Goal: Transaction & Acquisition: Purchase product/service

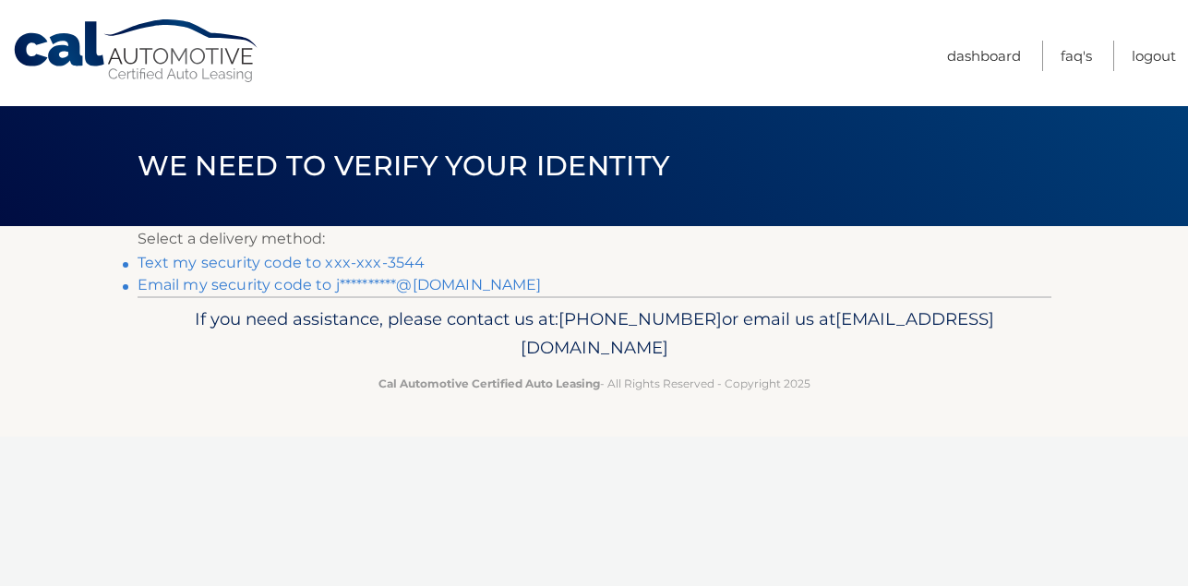
click at [289, 261] on link "Text my security code to xxx-xxx-3544" at bounding box center [282, 263] width 288 height 18
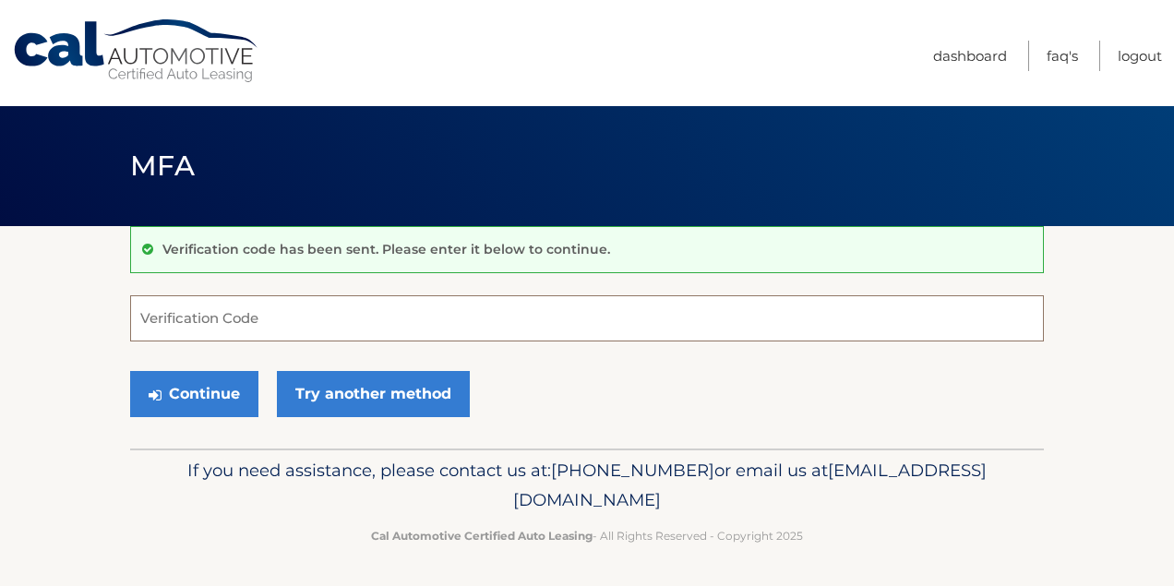
click at [391, 325] on input "Verification Code" at bounding box center [587, 318] width 914 height 46
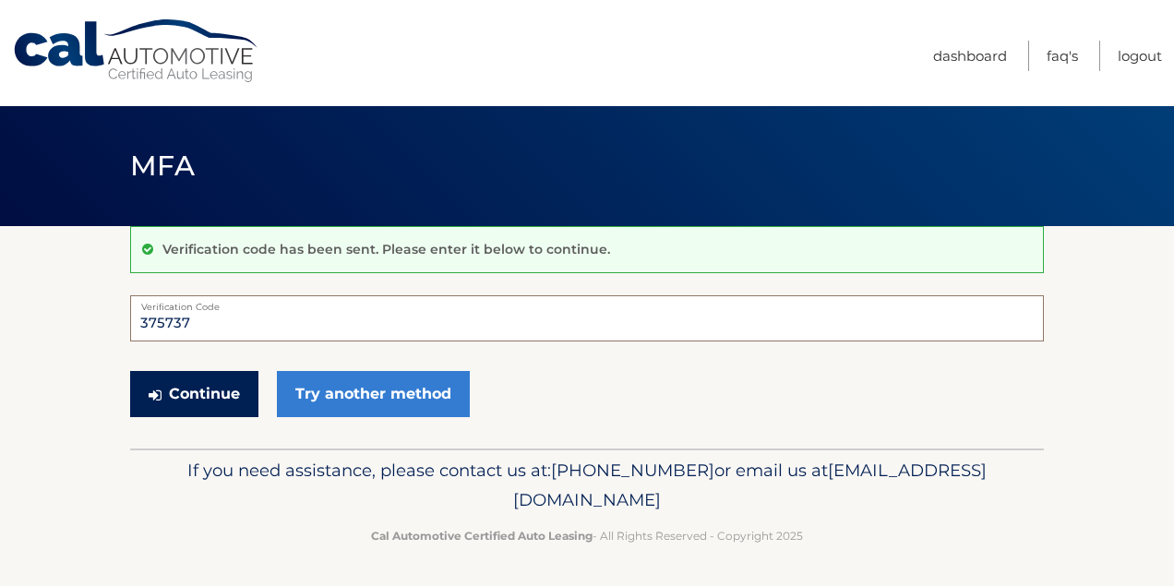
type input "375737"
click at [198, 396] on button "Continue" at bounding box center [194, 394] width 128 height 46
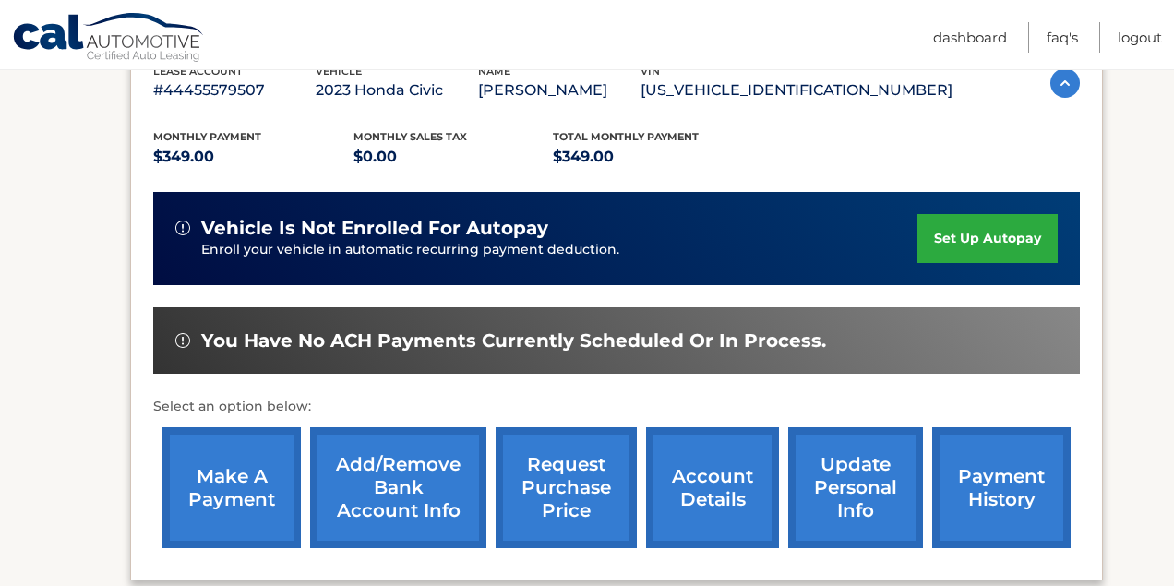
scroll to position [369, 0]
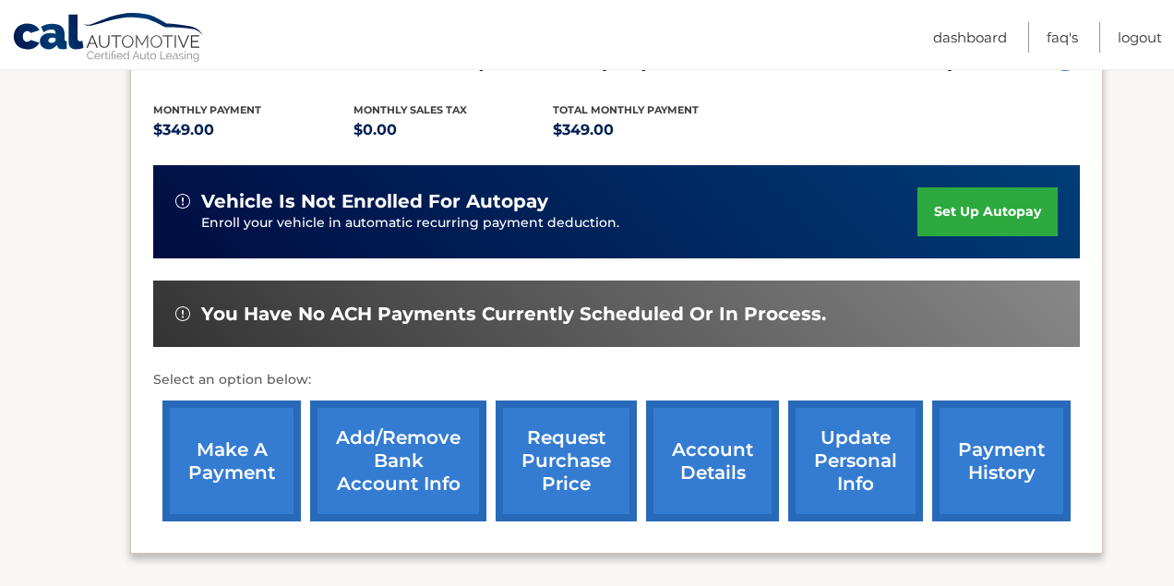
click at [223, 466] on link "make a payment" at bounding box center [231, 461] width 138 height 121
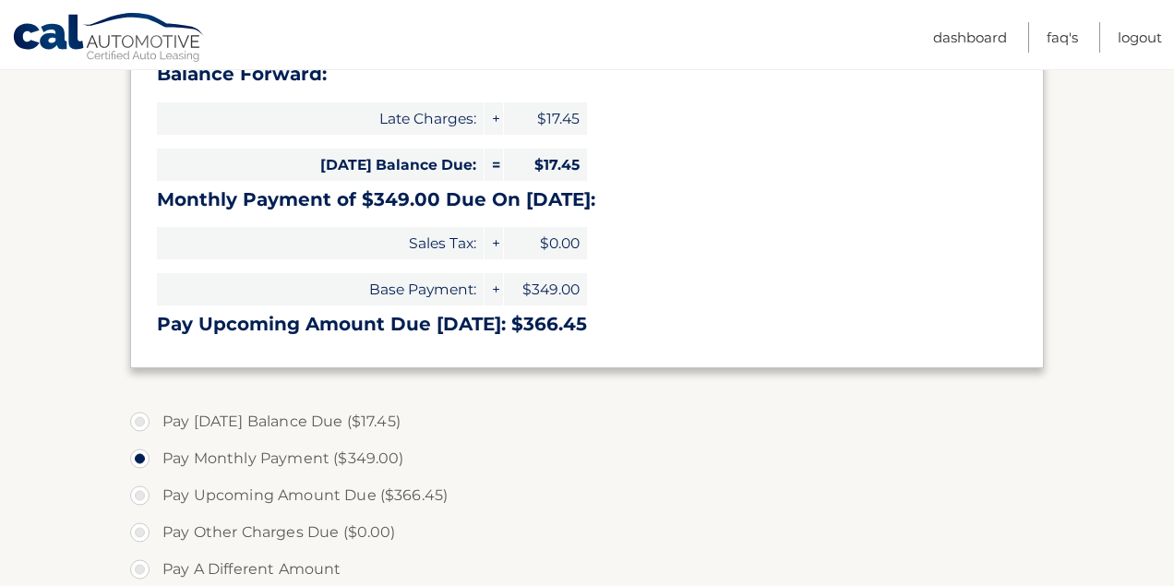
scroll to position [185, 0]
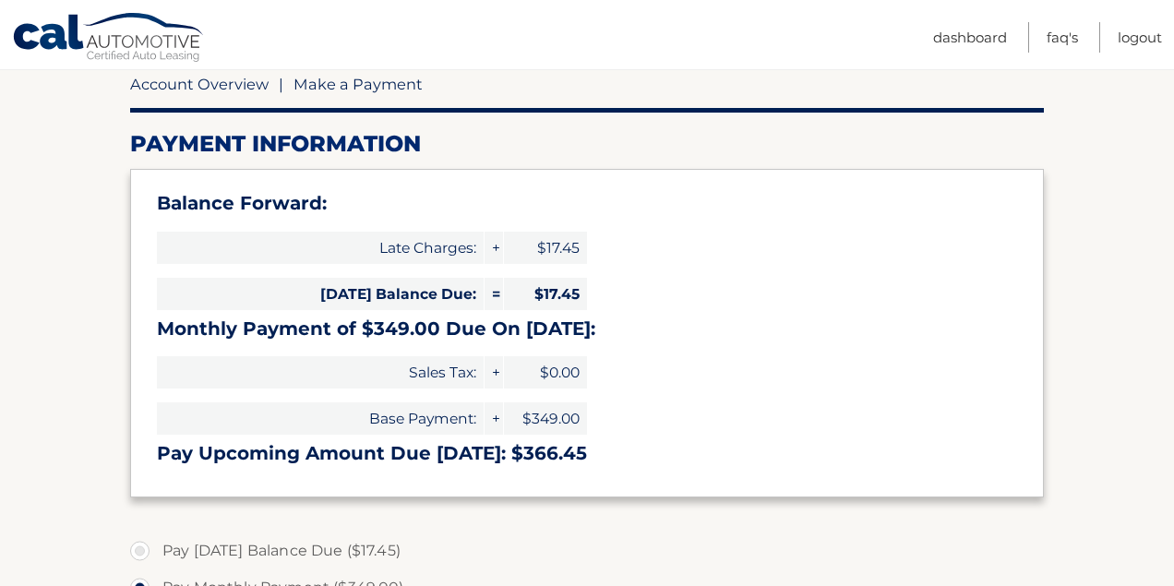
click at [216, 82] on link "Account Overview" at bounding box center [199, 84] width 138 height 18
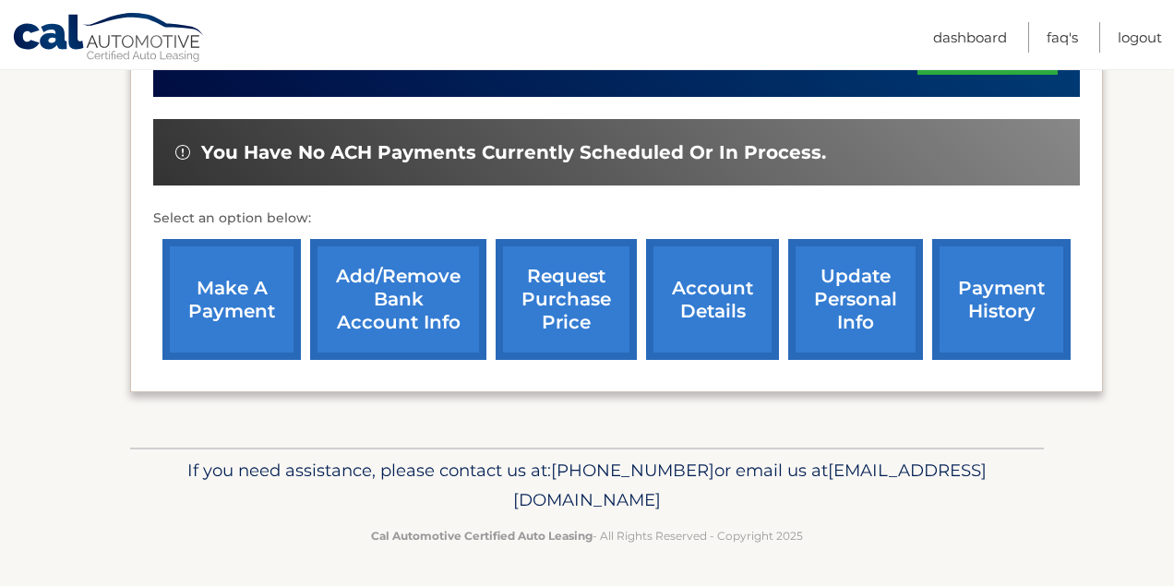
scroll to position [533, 0]
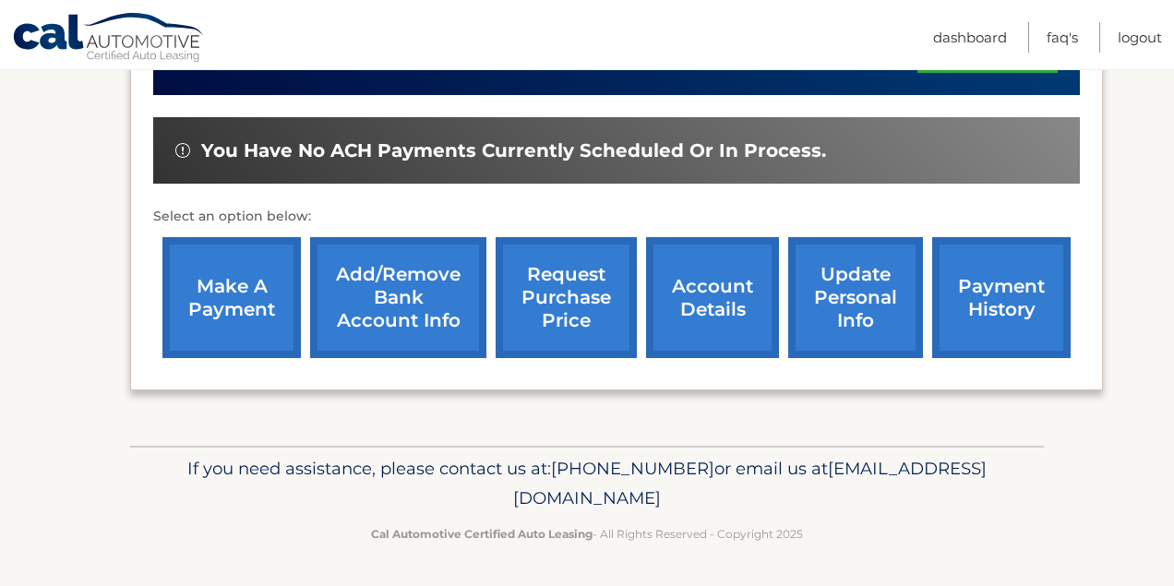
click at [994, 294] on link "payment history" at bounding box center [1001, 297] width 138 height 121
click at [237, 291] on link "make a payment" at bounding box center [231, 297] width 138 height 121
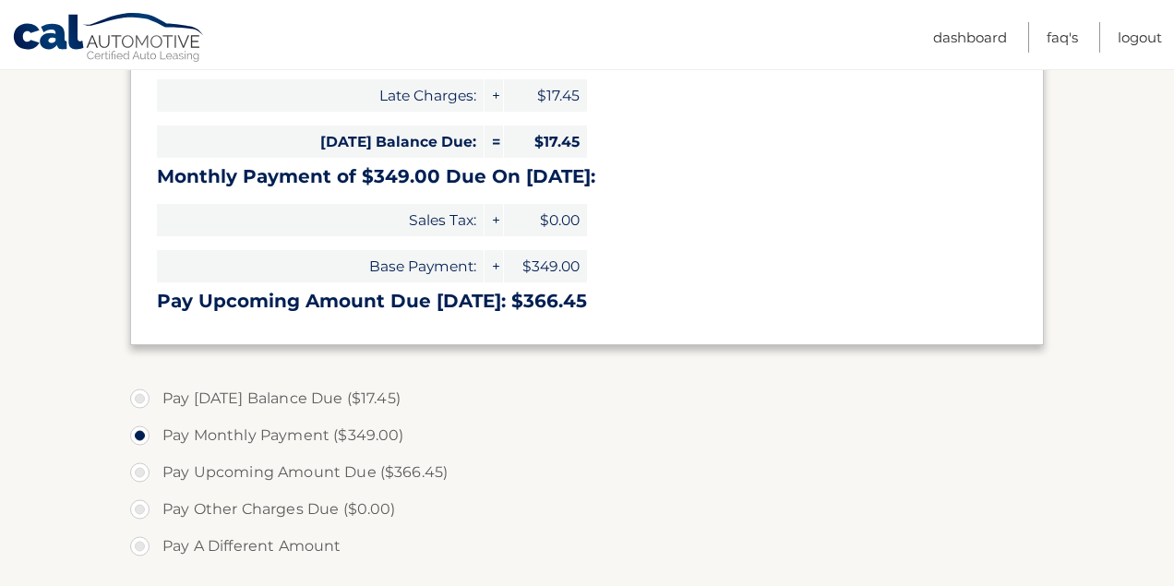
scroll to position [369, 0]
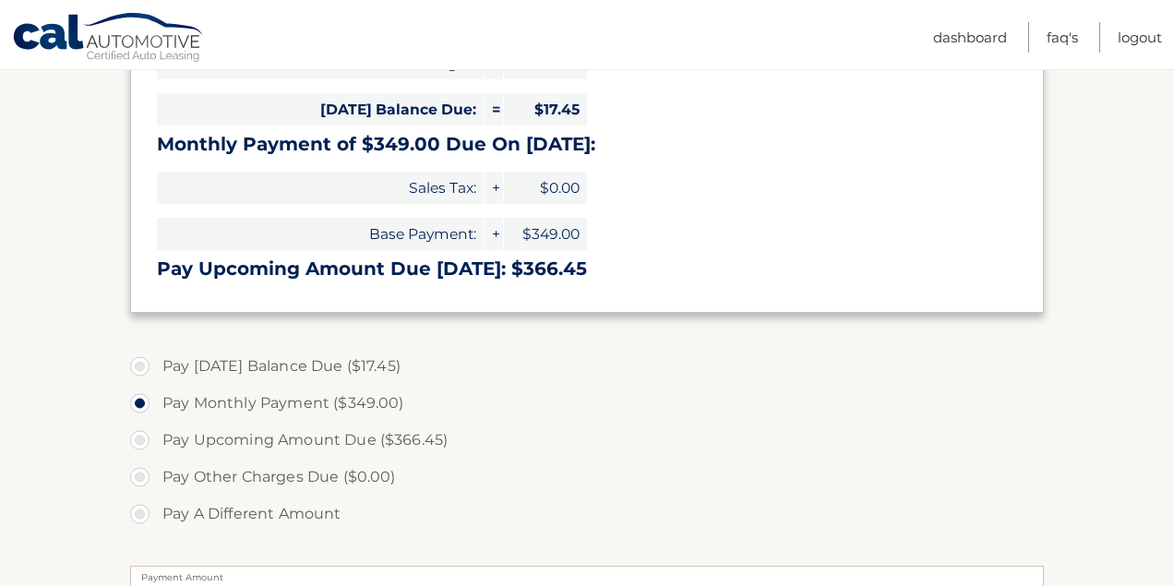
click at [138, 438] on label "Pay Upcoming Amount Due ($366.45)" at bounding box center [587, 440] width 914 height 37
click at [138, 438] on input "Pay Upcoming Amount Due ($366.45)" at bounding box center [147, 437] width 18 height 30
radio input "true"
type input "366.45"
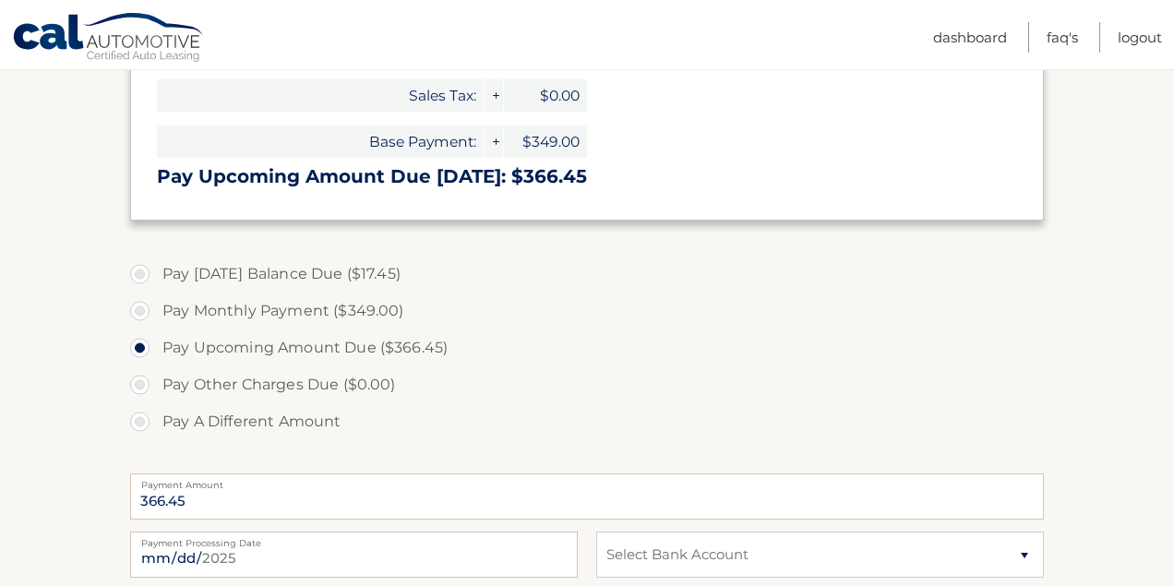
scroll to position [554, 0]
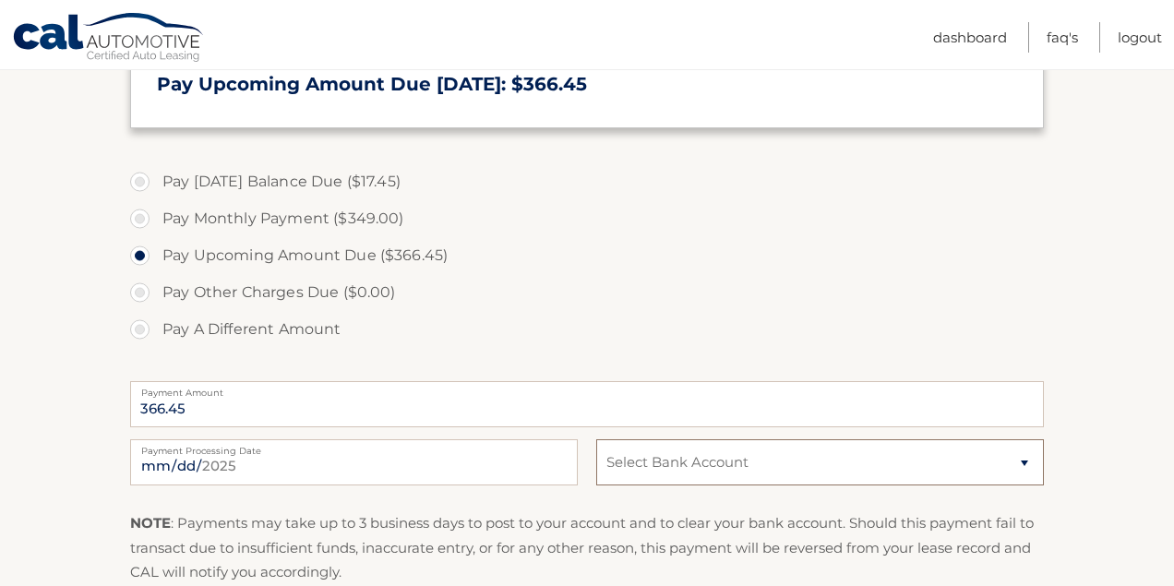
click at [1024, 464] on select "Select Bank Account Checking [PERSON_NAME] BANK, N.A. *****4859 Checking [PERSO…" at bounding box center [820, 462] width 448 height 46
select select "N2U4OGQ1MWYtYjMxZi00YzFiLTlhMzgtMDk2ODU4MDNjMzQ4"
click at [596, 439] on select "Select Bank Account Checking WEBSTER BANK, N.A. *****4859 Checking WEBSTER BANK…" at bounding box center [820, 462] width 448 height 46
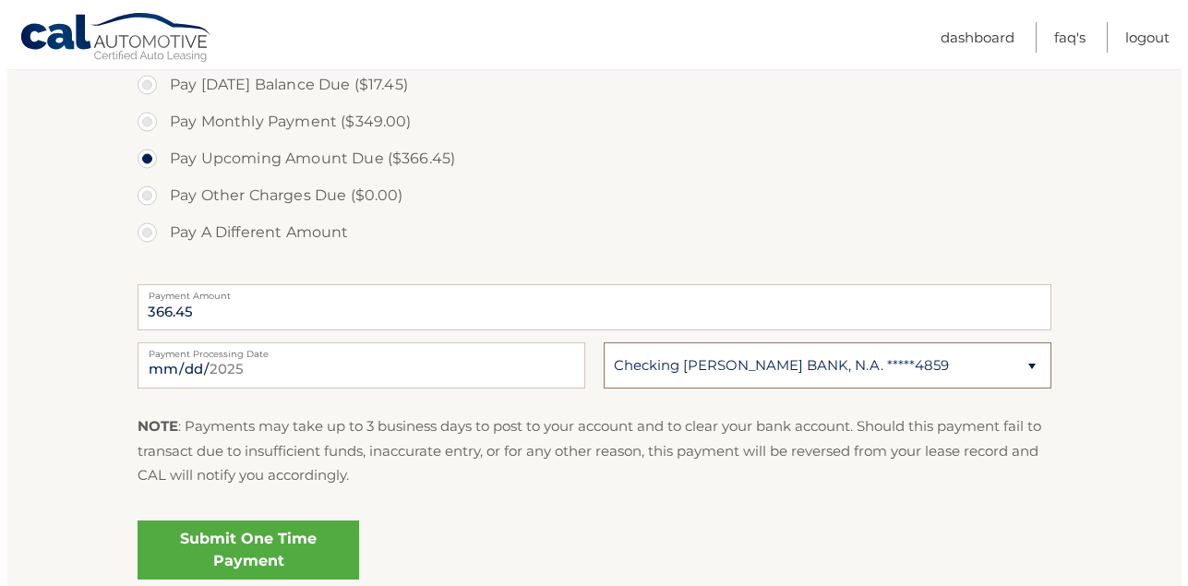
scroll to position [811, 0]
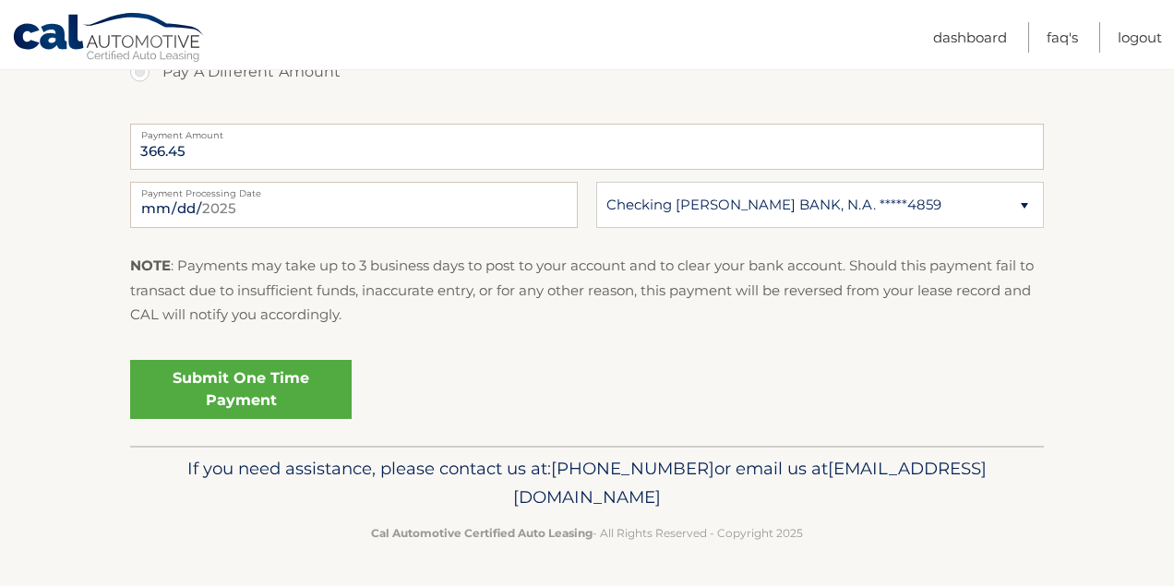
click at [233, 388] on link "Submit One Time Payment" at bounding box center [241, 389] width 222 height 59
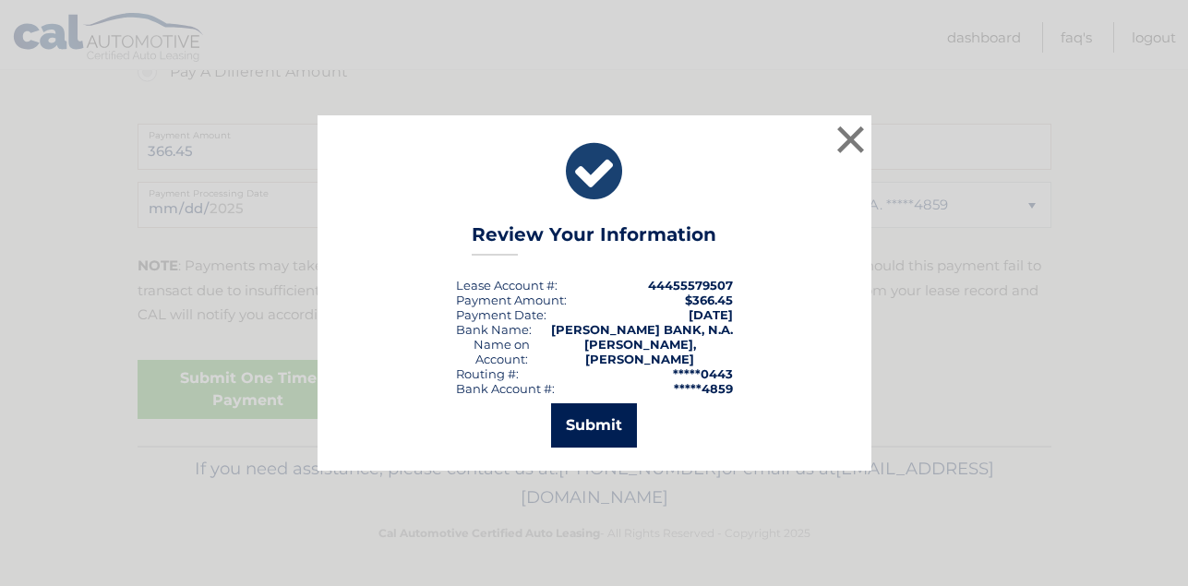
click at [599, 428] on button "Submit" at bounding box center [594, 425] width 86 height 44
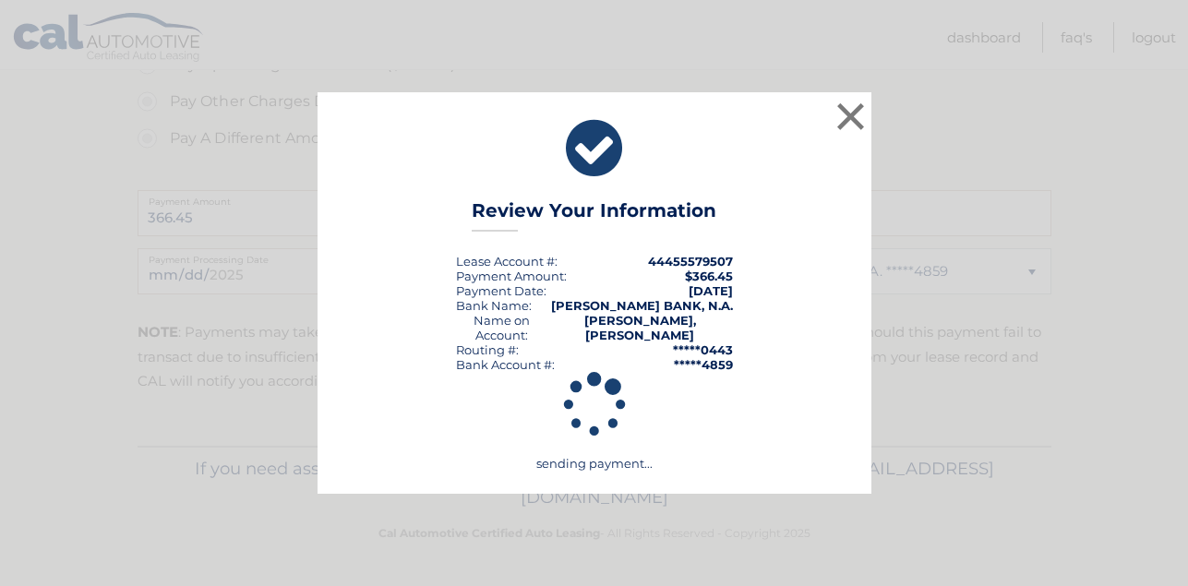
scroll to position [745, 0]
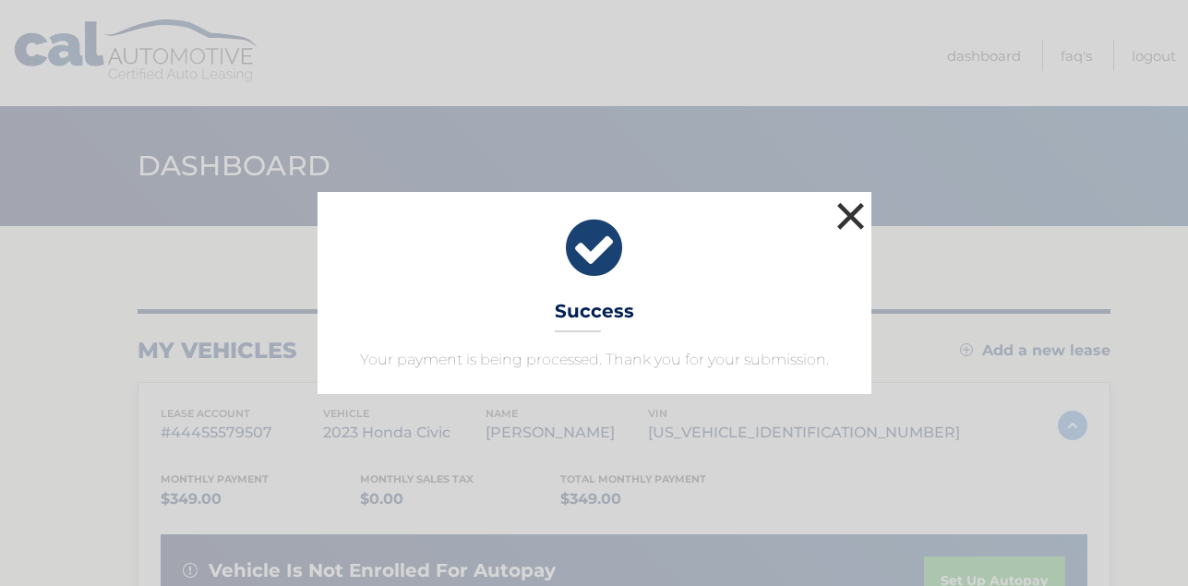
drag, startPoint x: 851, startPoint y: 208, endPoint x: 869, endPoint y: 195, distance: 21.8
click at [851, 210] on button "×" at bounding box center [851, 216] width 37 height 37
